Goal: Navigation & Orientation: Understand site structure

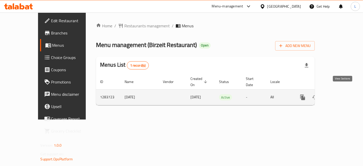
click at [342, 94] on icon "enhanced table" at bounding box center [339, 97] width 6 height 6
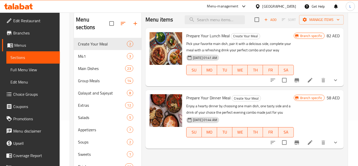
scroll to position [15, 0]
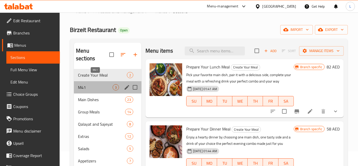
click at [102, 84] on span "M41" at bounding box center [95, 87] width 35 height 6
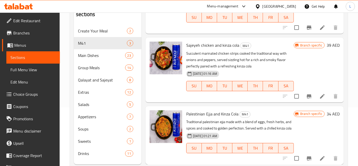
scroll to position [71, 0]
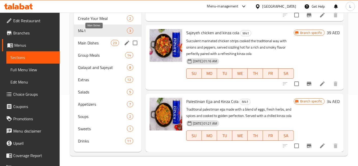
click at [98, 40] on span "Main Dishes" at bounding box center [94, 43] width 33 height 6
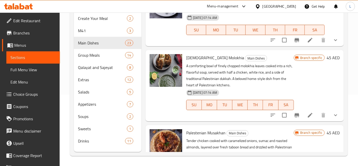
scroll to position [20, 0]
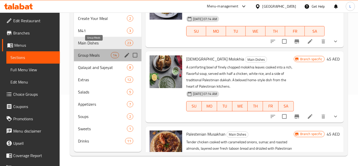
click at [87, 52] on span "Group Meals" at bounding box center [94, 55] width 33 height 6
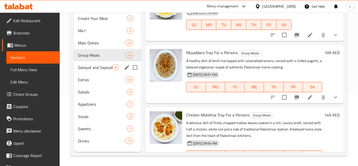
click at [95, 64] on span "Qalayat and Sajeyat" at bounding box center [95, 67] width 35 height 6
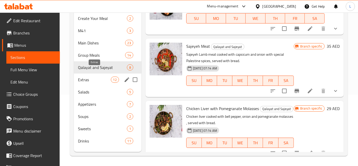
click at [91, 77] on span "Extras" at bounding box center [94, 80] width 33 height 6
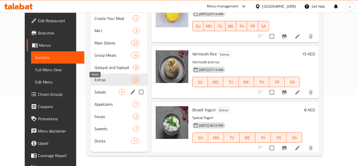
click at [95, 89] on span "Salads" at bounding box center [107, 92] width 24 height 6
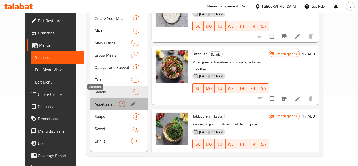
click at [95, 101] on span "Appetizers" at bounding box center [107, 104] width 24 height 6
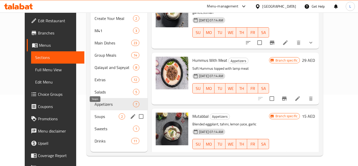
click at [95, 113] on span "Soups" at bounding box center [107, 116] width 24 height 6
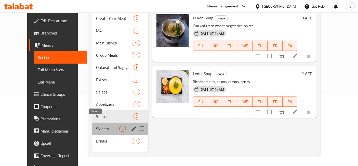
click at [96, 125] on span "Sweets" at bounding box center [107, 128] width 23 height 6
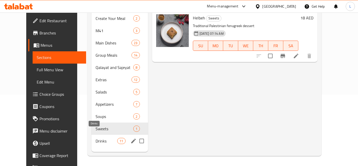
click at [96, 138] on span "Drinks" at bounding box center [107, 141] width 22 height 6
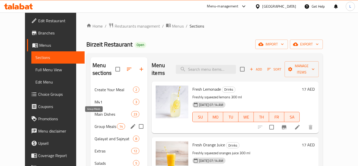
click at [95, 123] on span "Group Meals" at bounding box center [106, 126] width 22 height 6
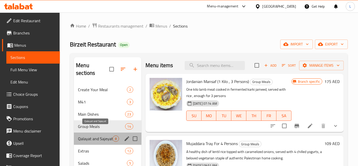
click at [93, 135] on span "Qalayat and Sajeyat" at bounding box center [95, 138] width 35 height 6
